Goal: Information Seeking & Learning: Learn about a topic

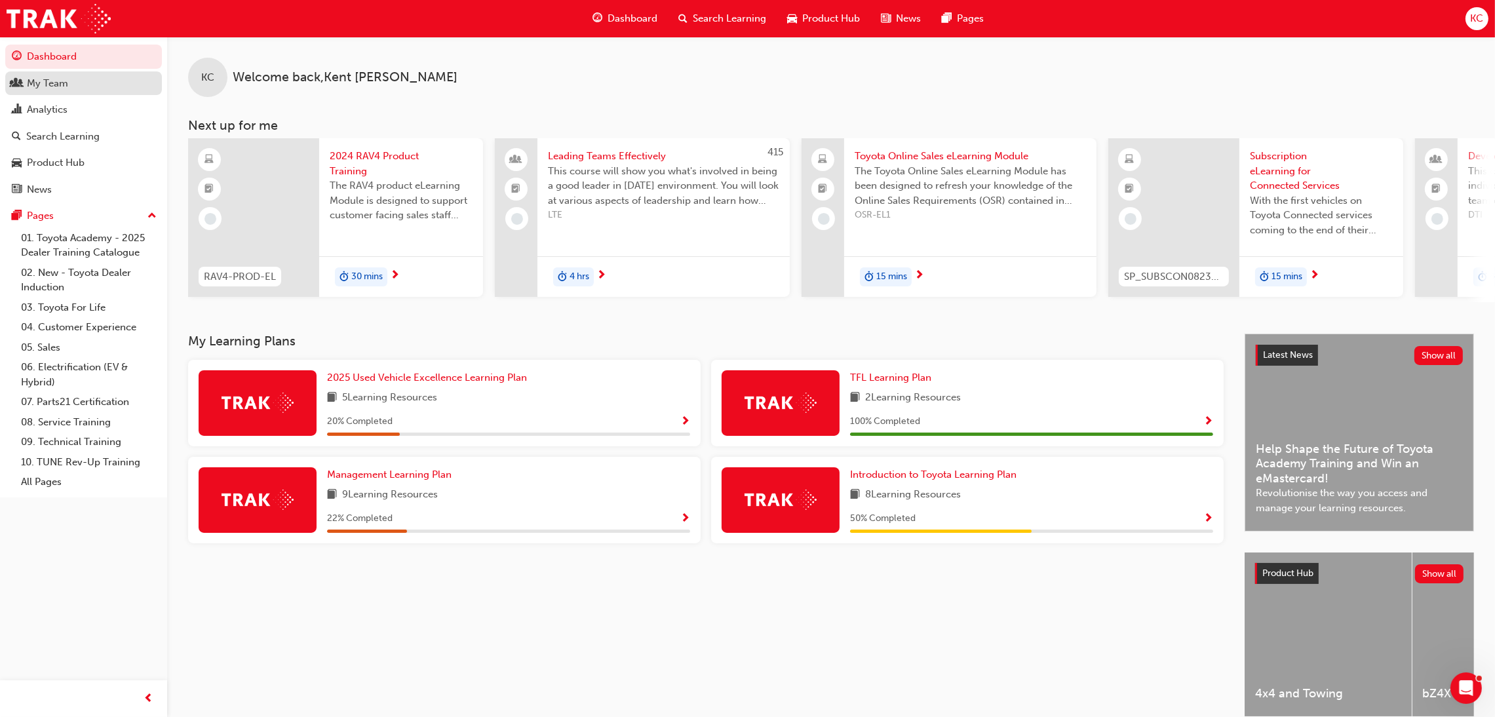
click at [53, 92] on link "My Team" at bounding box center [83, 83] width 157 height 24
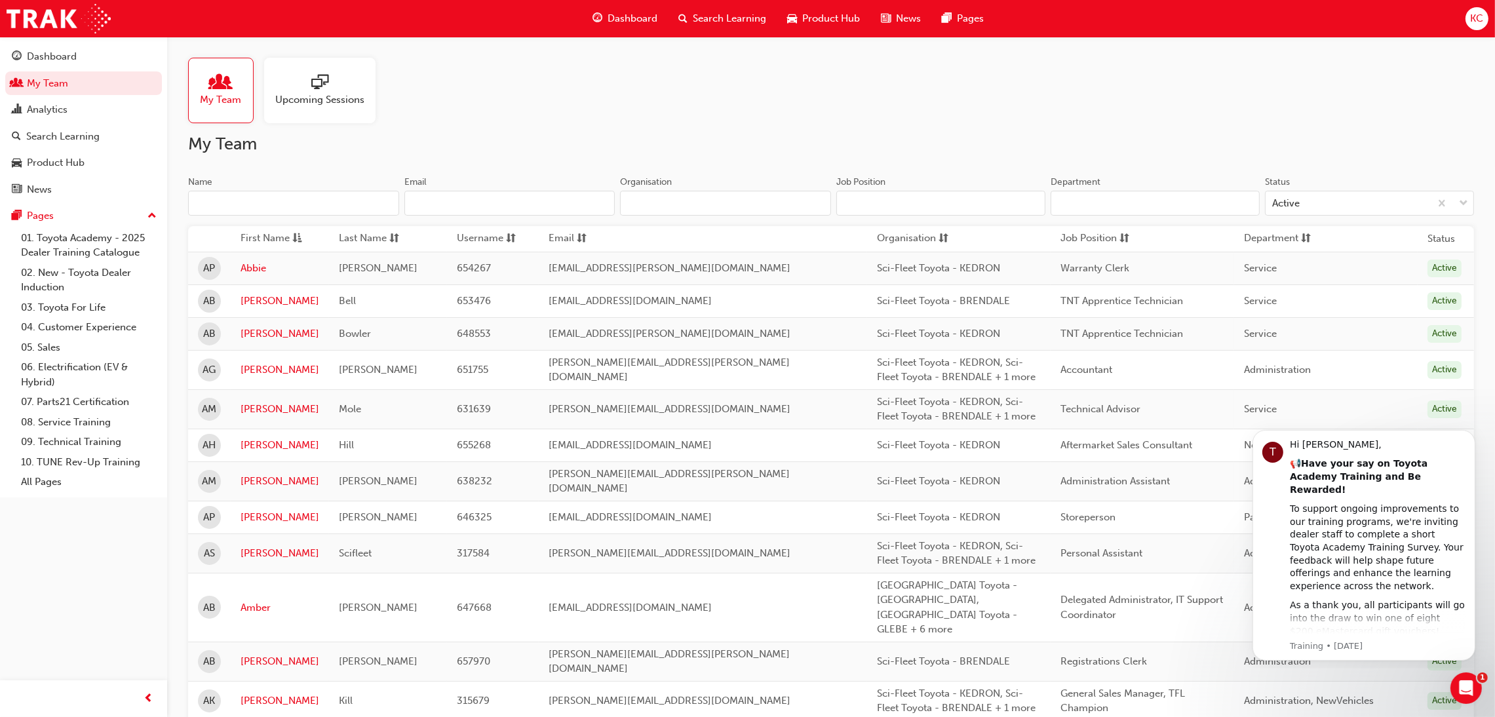
click at [301, 205] on input "Name" at bounding box center [293, 203] width 211 height 25
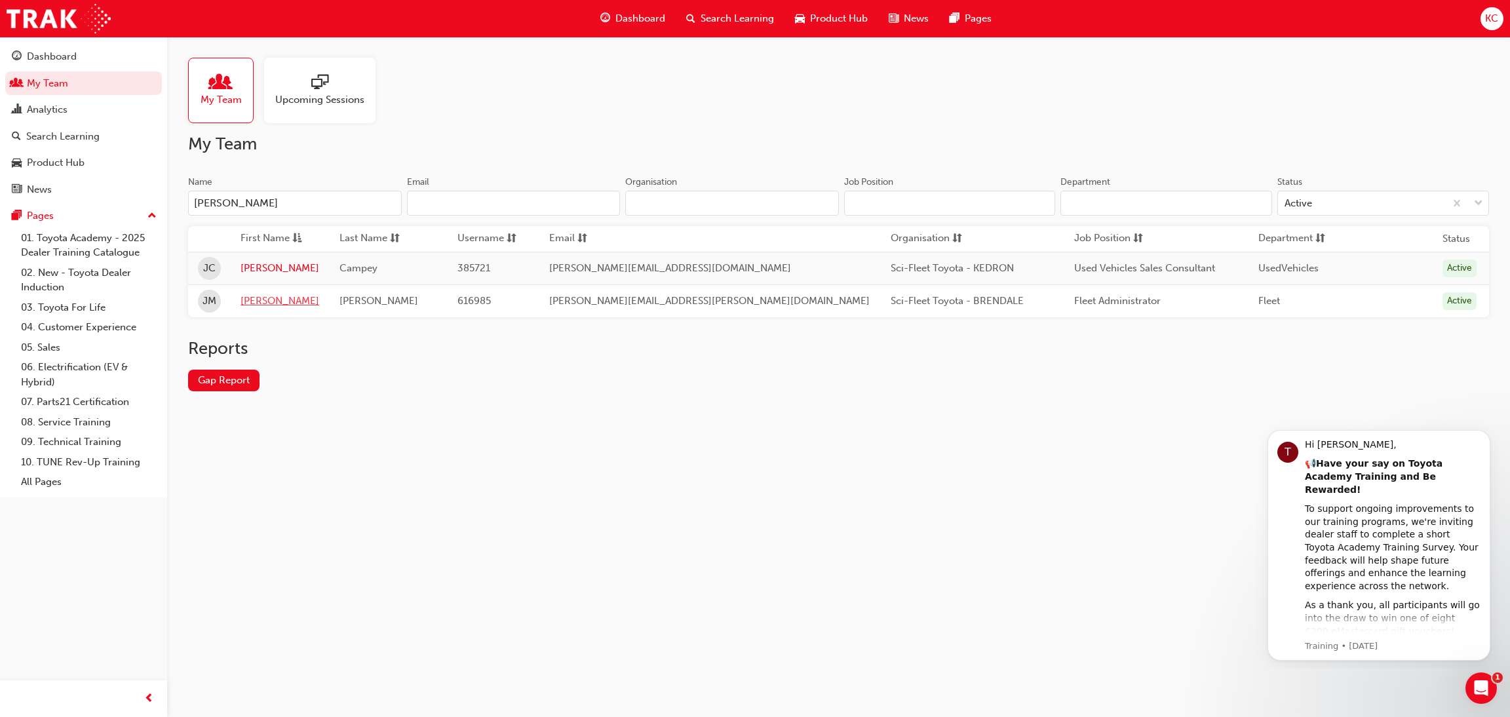
type input "[PERSON_NAME]"
click at [266, 301] on link "[PERSON_NAME]" at bounding box center [280, 301] width 79 height 15
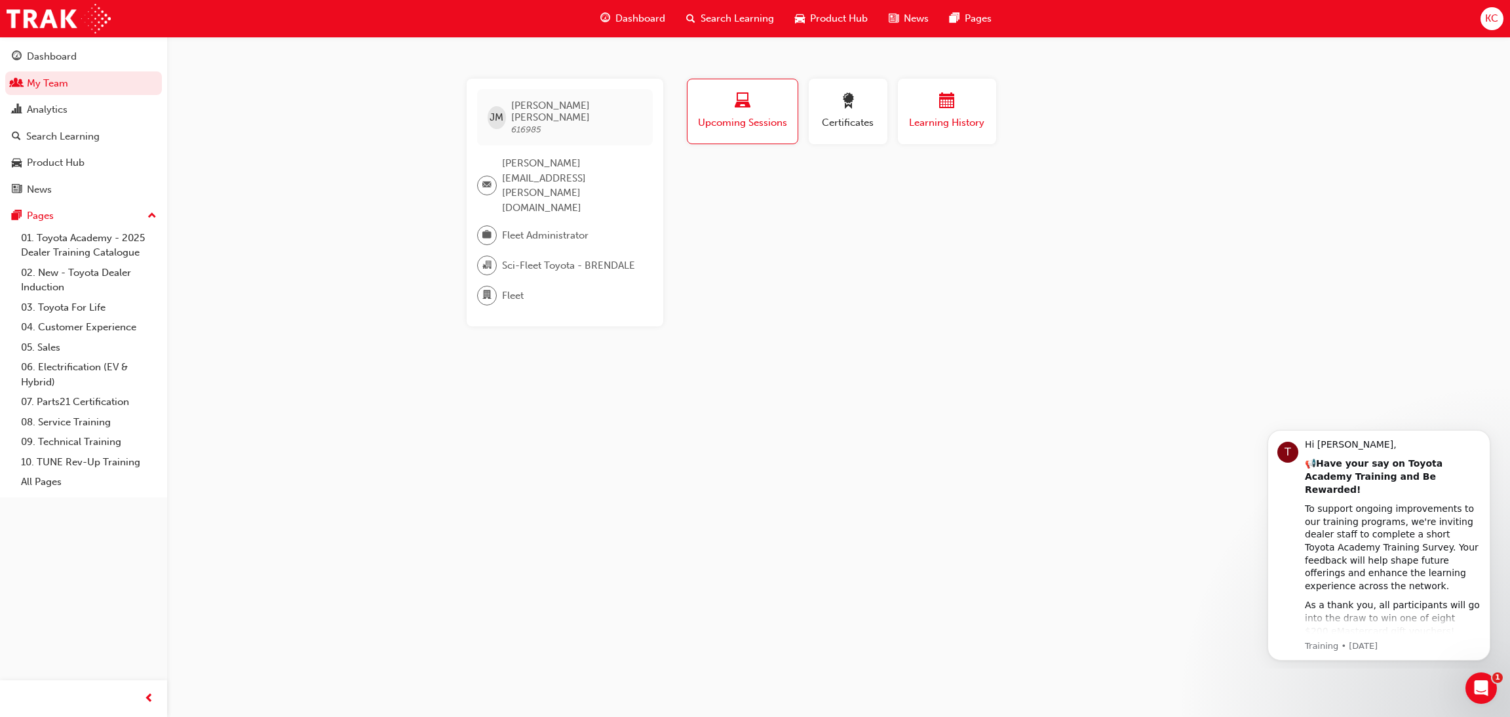
click at [936, 117] on span "Learning History" at bounding box center [947, 122] width 79 height 15
